Goal: Register for event/course

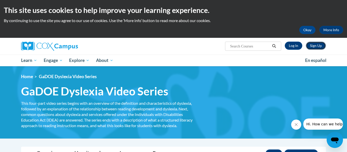
click at [315, 45] on link "Sign Up" at bounding box center [316, 46] width 20 height 8
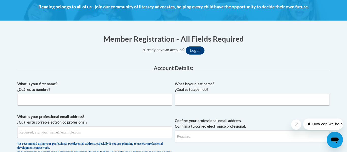
scroll to position [77, 0]
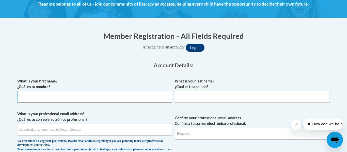
click at [110, 101] on input "What is your first name? ¿Cuál es tu nombre?" at bounding box center [94, 97] width 155 height 12
type input "Robin"
click at [184, 98] on input "What is your last name? ¿Cuál es tu apellido?" at bounding box center [252, 97] width 155 height 12
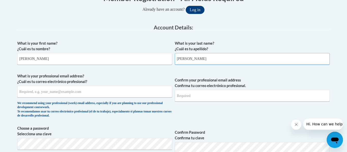
scroll to position [117, 0]
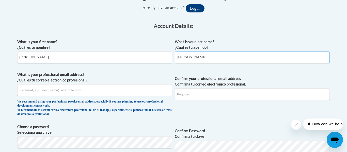
type input "Hudspeth"
click at [122, 91] on input "What is your professional email address? ¿Cuál es tu correo electrónico profesi…" at bounding box center [94, 90] width 155 height 12
type input "rhudspeth@floydboe.net"
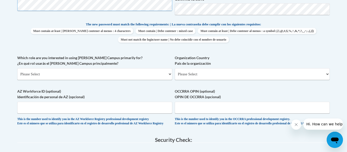
scroll to position [257, 0]
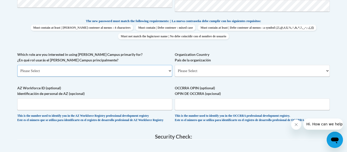
click at [121, 70] on select "Please Select College/University | Colegio/Universidad Community/Nonprofit Part…" at bounding box center [94, 71] width 155 height 12
select select "fbf2d438-af2f-41f8-98f1-81c410e29de3"
click at [17, 65] on select "Please Select College/University | Colegio/Universidad Community/Nonprofit Part…" at bounding box center [94, 71] width 155 height 12
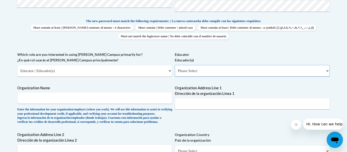
click at [219, 71] on select "Please Select Early Learning/Daycare Teacher/Family Home Care Provider | Maestr…" at bounding box center [252, 71] width 155 height 12
select select "67563ca1-16dc-4830-a7b3-94a34bed3689"
click at [175, 65] on select "Please Select Early Learning/Daycare Teacher/Family Home Care Provider | Maestr…" at bounding box center [252, 71] width 155 height 12
click at [168, 70] on select "Please Select College/University | Colegio/Universidad Community/Nonprofit Part…" at bounding box center [94, 71] width 155 height 12
select select "5a18ea06-2b54-4451-96f2-d152daf9eac5"
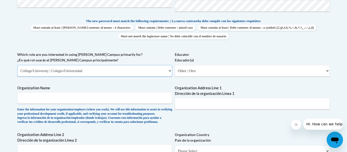
click at [17, 65] on select "Please Select College/University | Colegio/Universidad Community/Nonprofit Part…" at bounding box center [94, 71] width 155 height 12
click at [209, 69] on select "Please Select College/University Staff | Empleado universitario College/Univers…" at bounding box center [252, 71] width 155 height 12
select select "99b32b07-cffc-426c-8bf6-0cd77760d84b"
click at [175, 65] on select "Please Select College/University Staff | Empleado universitario College/Univers…" at bounding box center [252, 71] width 155 height 12
click at [142, 101] on input "Organization Name" at bounding box center [94, 98] width 155 height 12
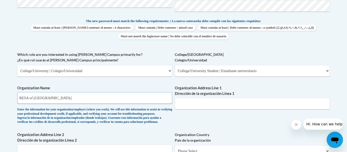
type input "RESA of Northwest GA"
click at [217, 105] on input "Organization Address Line 1 Dirección de la organización Línea 1" at bounding box center [252, 104] width 155 height 12
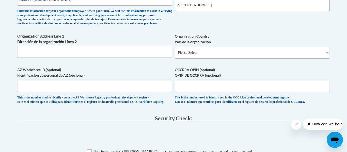
scroll to position [357, 0]
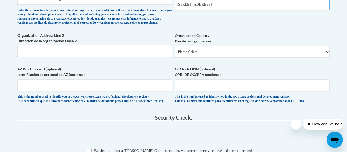
type input "3167 Cedartown Highway"
click at [215, 58] on select "Please Select United States | Estados Unidos Outside of the United States | Fue…" at bounding box center [252, 52] width 155 height 12
select select "ad49bcad-a171-4b2e-b99c-48b446064914"
click at [175, 54] on select "Please Select United States | Estados Unidos Outside of the United States | Fue…" at bounding box center [252, 52] width 155 height 12
select select
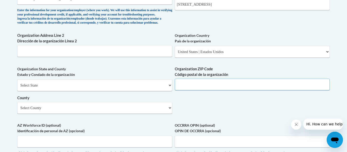
click at [213, 90] on input "Organization ZIP Code Código postal de la organización" at bounding box center [252, 85] width 155 height 12
type input "30161"
click at [108, 91] on select "Select State Alabama Alaska Arizona Arkansas California Colorado Connecticut De…" at bounding box center [94, 85] width 155 height 12
select select "Georgia"
click at [17, 88] on select "Select State Alabama Alaska Arizona Arkansas California Colorado Connecticut De…" at bounding box center [94, 85] width 155 height 12
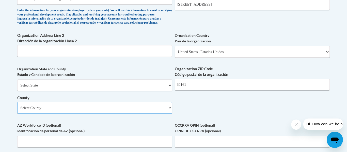
click at [116, 114] on select "Select County Appling Atkinson Bacon Baker Baldwin Banks Barrow Bartow Ben Hill…" at bounding box center [94, 108] width 155 height 12
select select "Floyd"
click at [17, 110] on select "Select County Appling Atkinson Bacon Baker Baldwin Banks Barrow Bartow Ben Hill…" at bounding box center [94, 108] width 155 height 12
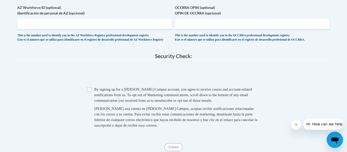
scroll to position [475, 0]
click at [89, 91] on input "Checkbox" at bounding box center [89, 89] width 5 height 5
checkbox input "true"
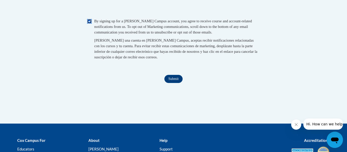
scroll to position [547, 0]
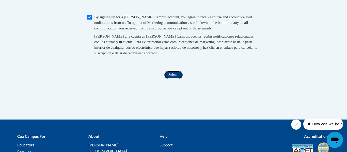
click at [172, 79] on input "Submit" at bounding box center [173, 75] width 18 height 8
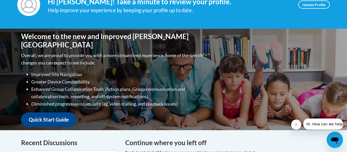
scroll to position [79, 0]
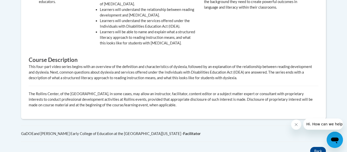
scroll to position [247, 0]
click at [204, 47] on div "Recommended for All prospective and current Cox Campus educators. By the End of…" at bounding box center [173, 45] width 297 height 131
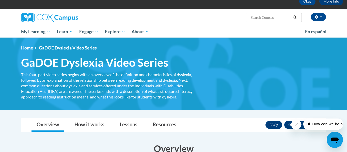
scroll to position [0, 0]
